Goal: Find specific page/section: Find specific page/section

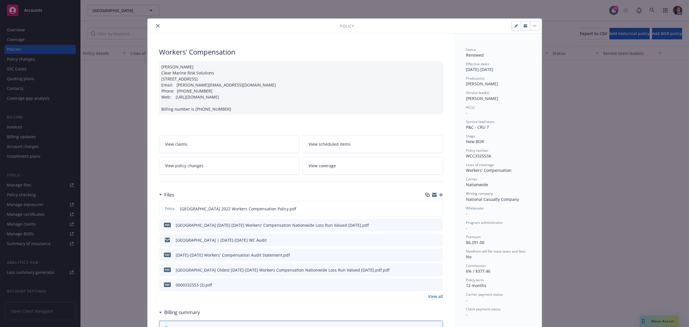
click at [156, 26] on icon "close" at bounding box center [157, 25] width 3 height 3
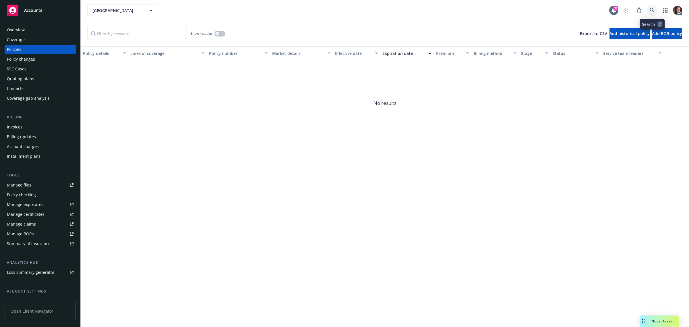
click at [654, 7] on link at bounding box center [651, 10] width 11 height 11
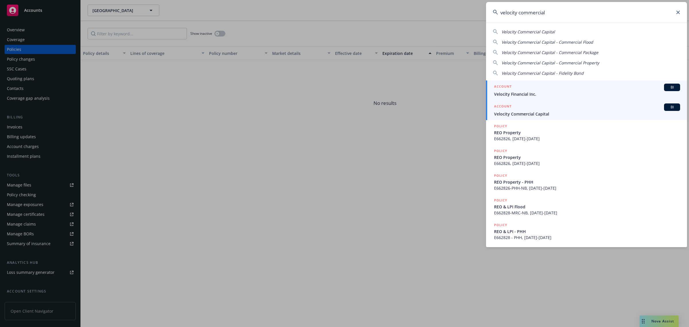
type input "velocity commercial"
click at [521, 114] on span "Velocity Commercial Capital" at bounding box center [587, 114] width 186 height 6
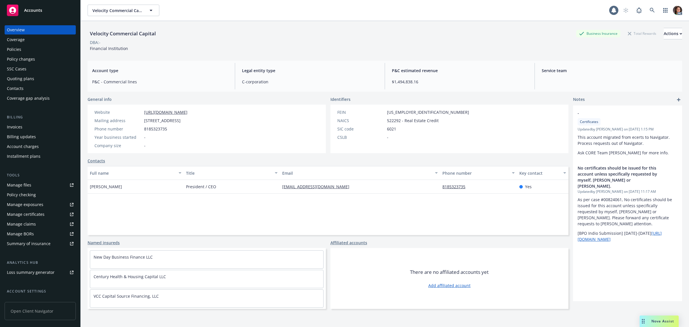
click at [15, 126] on div "Invoices" at bounding box center [15, 126] width 16 height 9
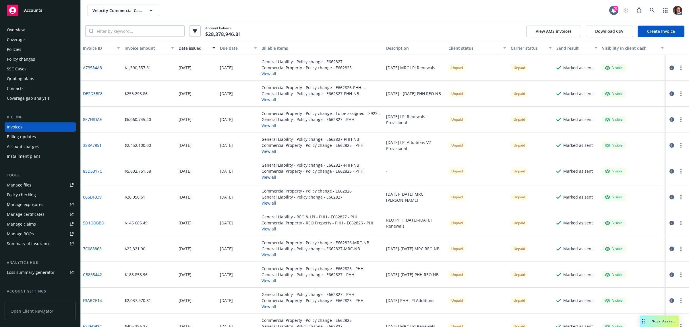
click at [14, 49] on div "Policies" at bounding box center [14, 49] width 14 height 9
